Goal: Information Seeking & Learning: Find specific fact

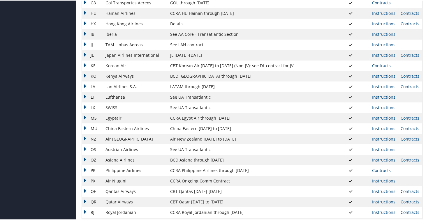
scroll to position [305, 0]
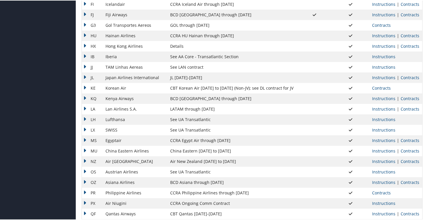
click at [85, 54] on td "IB" at bounding box center [92, 56] width 21 height 10
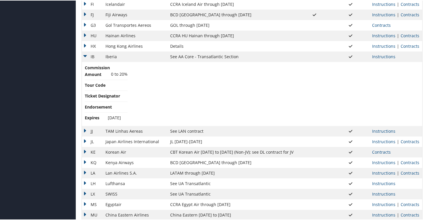
click at [86, 57] on td "IB" at bounding box center [92, 56] width 21 height 10
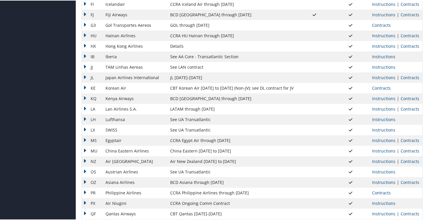
click at [86, 63] on td "JJ" at bounding box center [92, 67] width 21 height 10
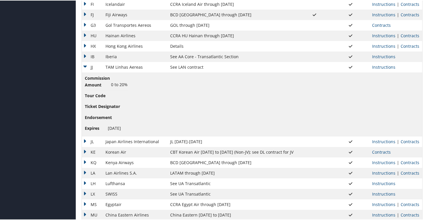
click at [86, 67] on td "JJ" at bounding box center [92, 67] width 21 height 10
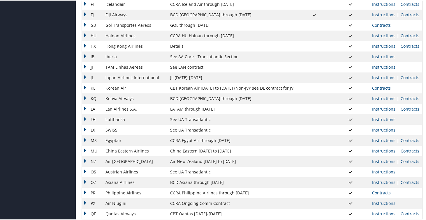
click at [86, 78] on td "JL" at bounding box center [92, 77] width 21 height 10
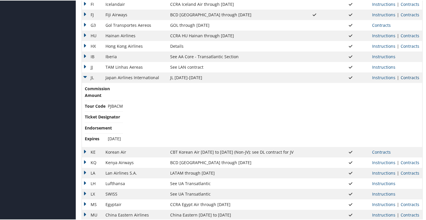
click at [411, 76] on link "Contracts" at bounding box center [410, 77] width 19 height 6
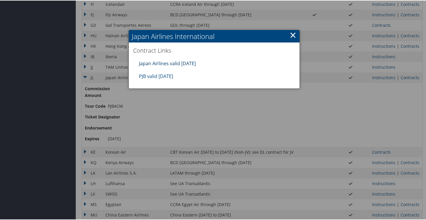
click at [167, 60] on link "Japan Airlines valid [DATE]" at bounding box center [167, 63] width 57 height 6
click at [167, 78] on link "PJB valid [DATE]" at bounding box center [156, 76] width 34 height 6
click at [293, 35] on link "×" at bounding box center [293, 35] width 7 height 12
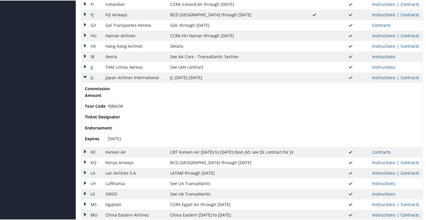
click at [86, 75] on td "JL" at bounding box center [92, 77] width 21 height 10
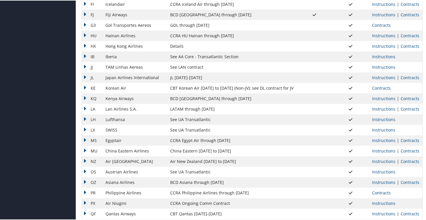
click at [85, 86] on td "KE" at bounding box center [92, 88] width 21 height 10
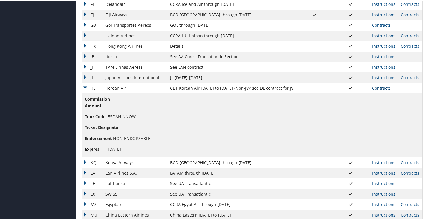
click at [375, 89] on link "Contracts" at bounding box center [381, 88] width 19 height 6
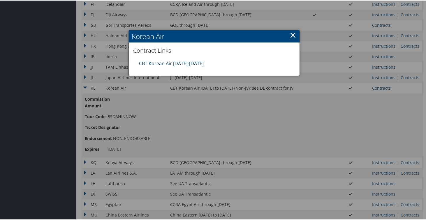
click at [198, 63] on link "CBT Korean Air [DATE]-[DATE]" at bounding box center [171, 63] width 65 height 6
click at [292, 35] on link "×" at bounding box center [293, 35] width 7 height 12
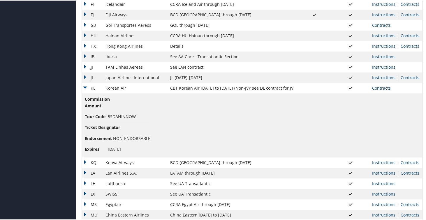
click at [85, 87] on td "KE" at bounding box center [92, 88] width 21 height 10
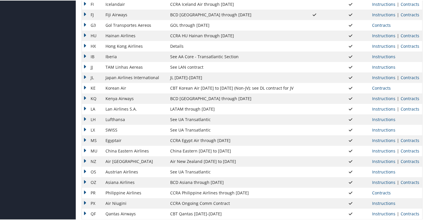
click at [86, 97] on td "KQ" at bounding box center [92, 98] width 21 height 10
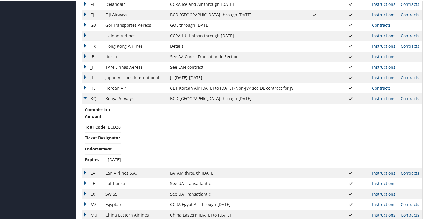
click at [412, 99] on link "Contracts" at bounding box center [410, 98] width 19 height 6
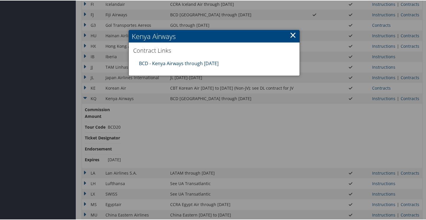
click at [185, 64] on link "BCD - Kenya Airways through [DATE]" at bounding box center [179, 63] width 80 height 6
click at [170, 121] on div at bounding box center [214, 110] width 429 height 220
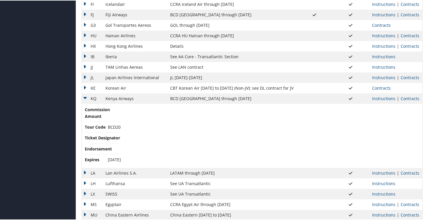
click at [85, 98] on td "KQ" at bounding box center [92, 98] width 21 height 10
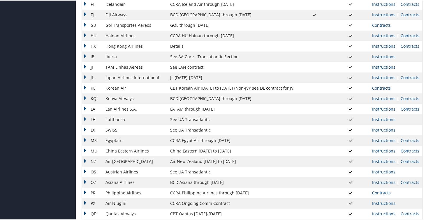
click at [85, 107] on td "LA" at bounding box center [92, 109] width 21 height 10
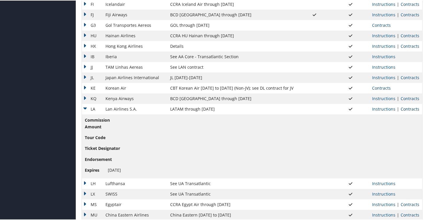
click at [402, 109] on link "Contracts" at bounding box center [410, 109] width 19 height 6
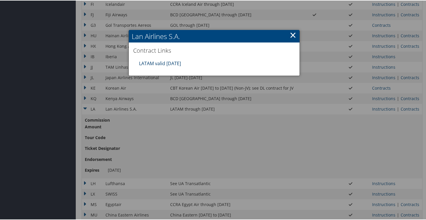
click at [176, 62] on link "LATAM valid [DATE]" at bounding box center [160, 63] width 42 height 6
click at [292, 31] on link "×" at bounding box center [293, 35] width 7 height 12
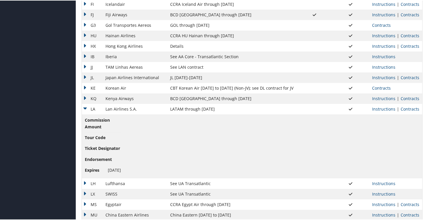
click at [86, 109] on td "LA" at bounding box center [92, 109] width 21 height 10
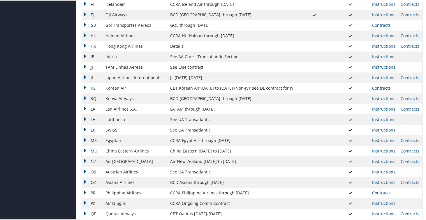
click at [86, 116] on td "LH" at bounding box center [92, 119] width 21 height 10
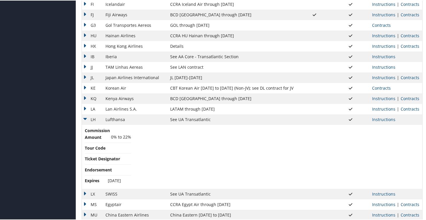
click at [83, 118] on td "LH" at bounding box center [92, 119] width 21 height 10
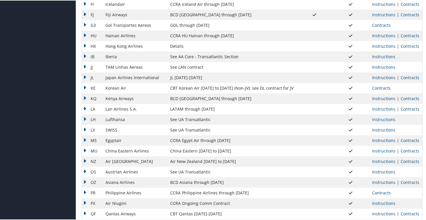
click at [84, 142] on td "MS" at bounding box center [92, 140] width 21 height 10
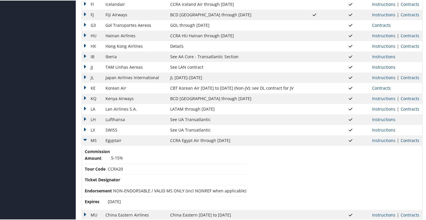
click at [415, 139] on link "Contracts" at bounding box center [410, 140] width 19 height 6
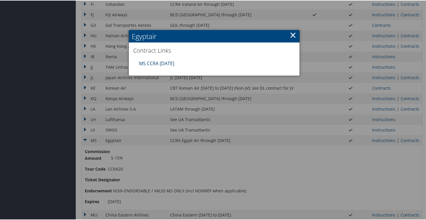
click at [151, 64] on link "MS CCRA [DATE]" at bounding box center [156, 63] width 35 height 6
